Goal: Information Seeking & Learning: Learn about a topic

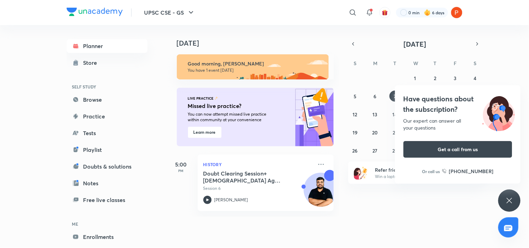
click at [511, 193] on div "Have questions about the subscription? Our expert can answer all your questions…" at bounding box center [509, 201] width 22 height 22
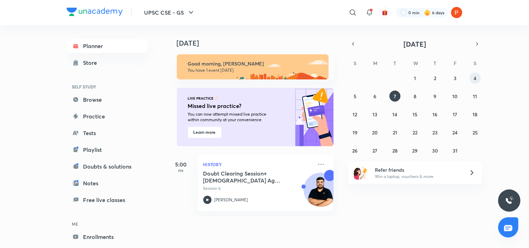
click at [476, 82] on button "4" at bounding box center [474, 77] width 11 height 11
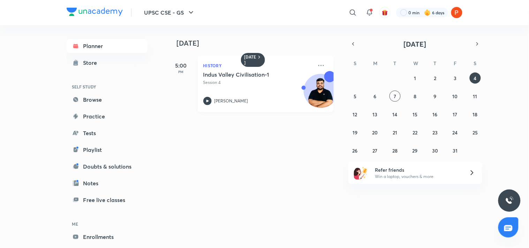
click at [245, 93] on div "Indus Valley Civilisation-1 Session 4 [PERSON_NAME]" at bounding box center [257, 88] width 109 height 34
